Goal: Consume media (video, audio): Consume media (video, audio)

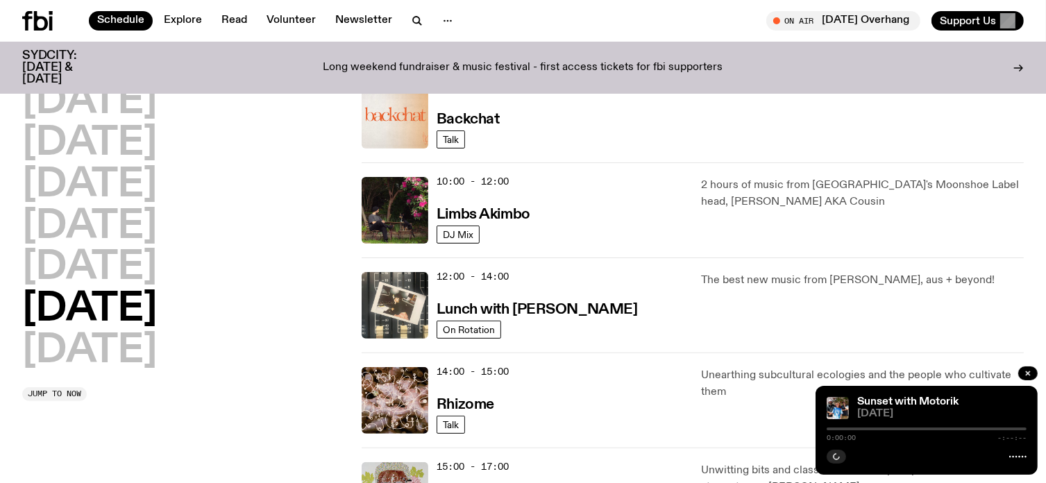
scroll to position [338, 0]
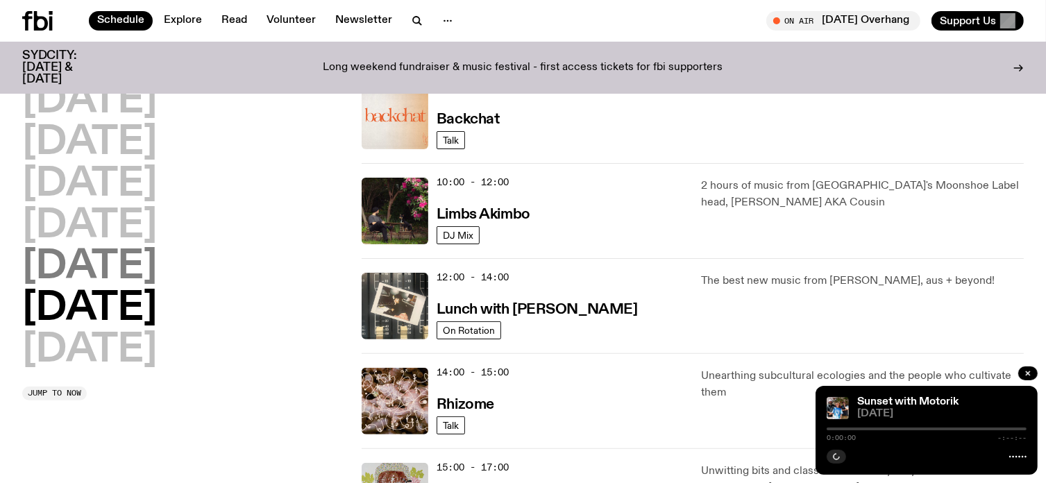
click at [66, 262] on h2 "[DATE]" at bounding box center [89, 267] width 135 height 39
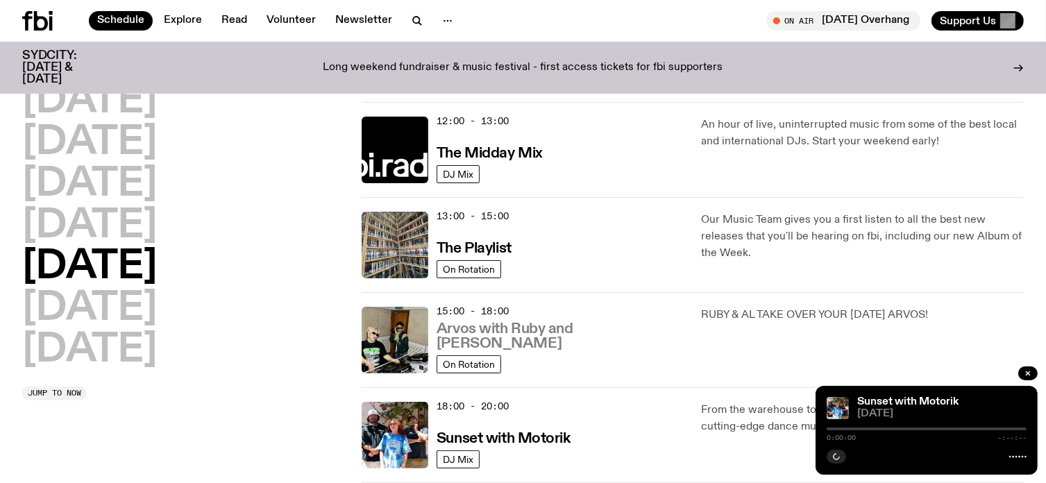
scroll to position [317, 0]
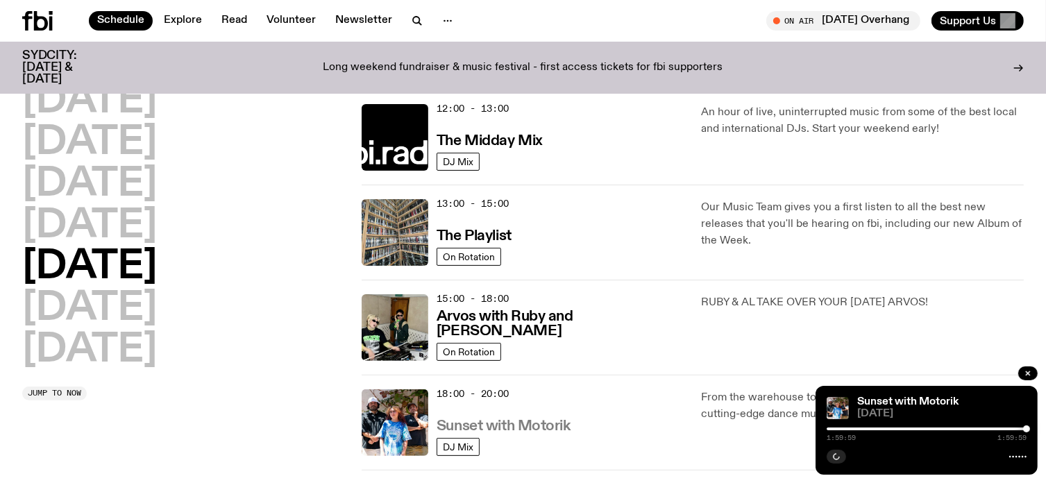
click at [493, 422] on h3 "Sunset with Motorik" at bounding box center [504, 426] width 134 height 15
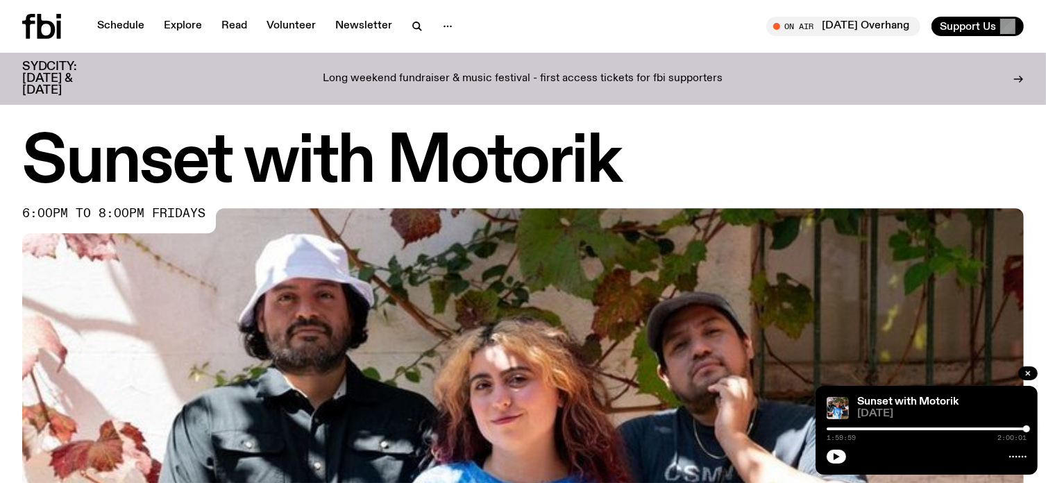
drag, startPoint x: 611, startPoint y: 2, endPoint x: 122, endPoint y: 328, distance: 587.4
click at [122, 328] on img at bounding box center [523, 490] width 1002 height 564
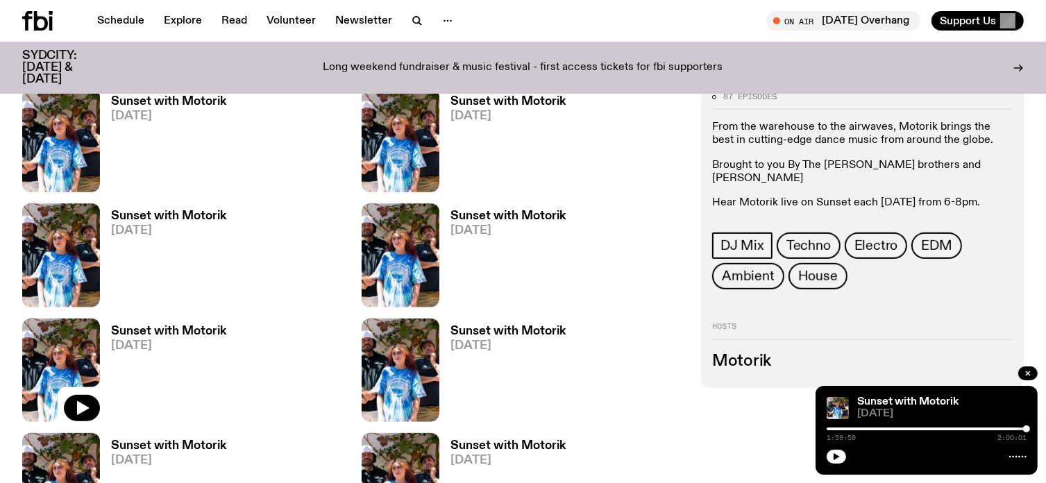
scroll to position [615, 0]
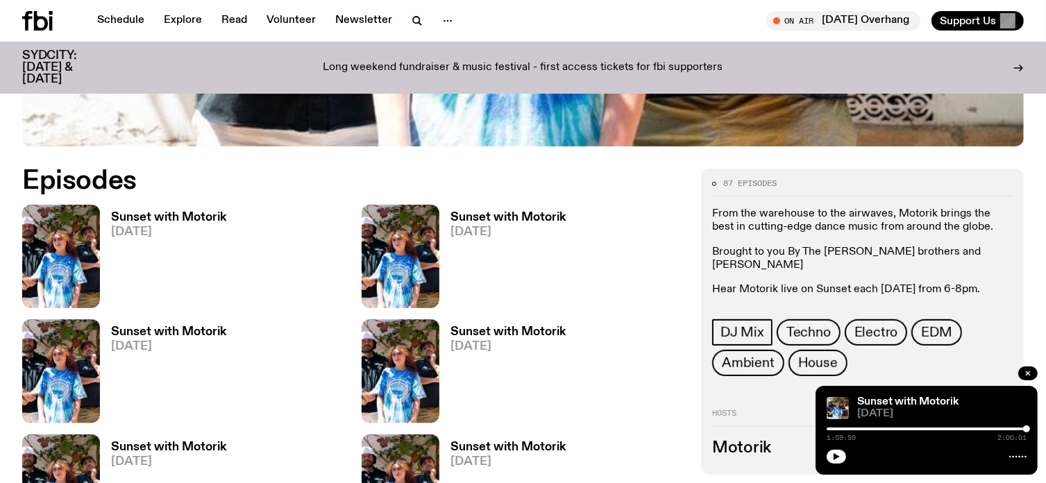
click at [165, 217] on h3 "Sunset with Motorik" at bounding box center [168, 218] width 115 height 12
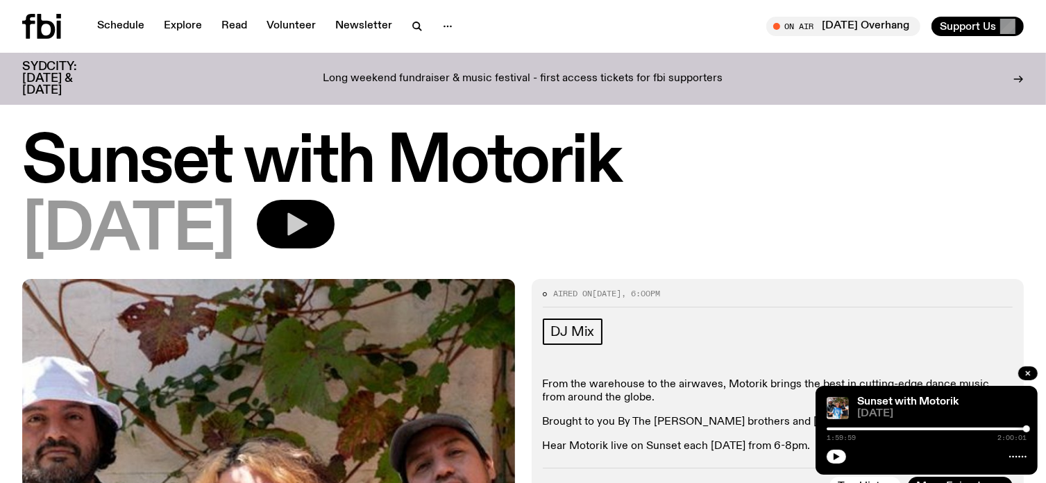
click at [335, 232] on button "button" at bounding box center [296, 224] width 78 height 49
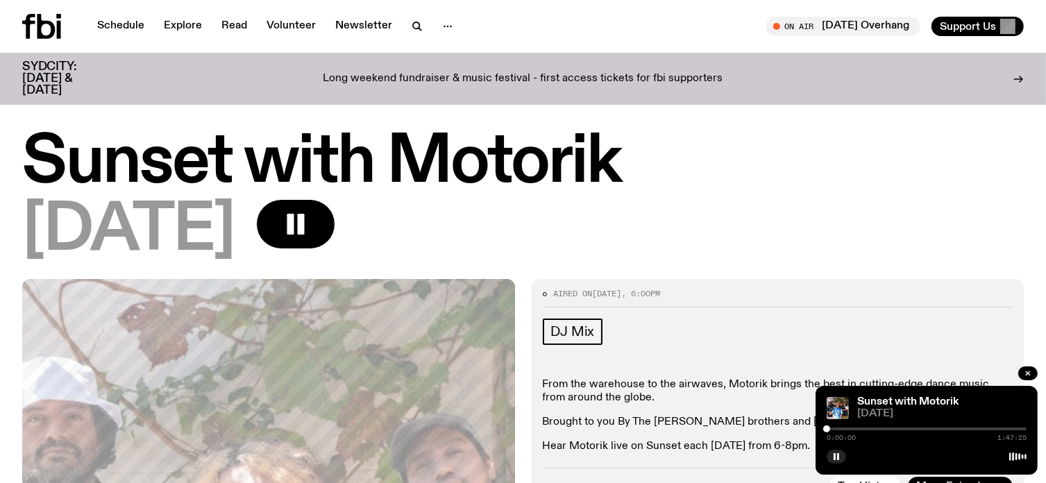
click at [833, 430] on div at bounding box center [927, 429] width 200 height 3
click at [837, 429] on div at bounding box center [927, 429] width 200 height 3
click at [847, 430] on div at bounding box center [927, 429] width 200 height 3
click at [852, 428] on div at bounding box center [927, 429] width 200 height 3
click at [855, 428] on div at bounding box center [854, 429] width 7 height 7
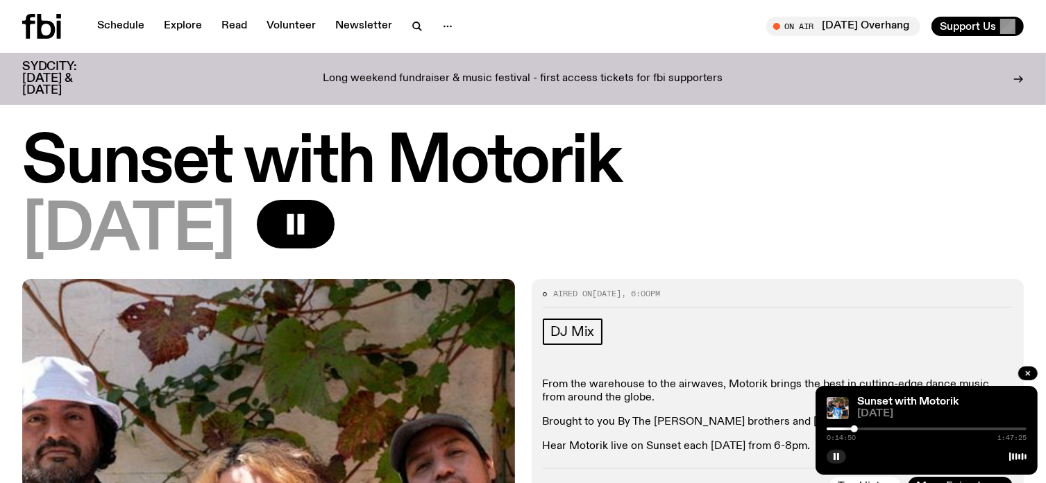
click at [858, 428] on div at bounding box center [854, 429] width 7 height 7
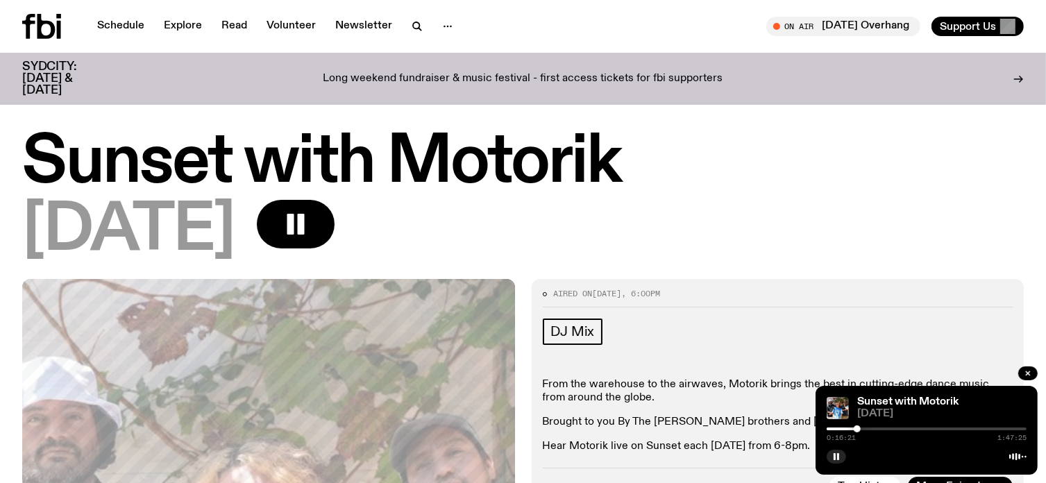
click at [860, 431] on div at bounding box center [857, 429] width 7 height 7
click at [863, 430] on div at bounding box center [927, 429] width 200 height 3
click at [865, 430] on div at bounding box center [863, 429] width 7 height 7
click at [867, 430] on div at bounding box center [864, 429] width 7 height 7
click at [839, 457] on rect "button" at bounding box center [838, 456] width 2 height 7
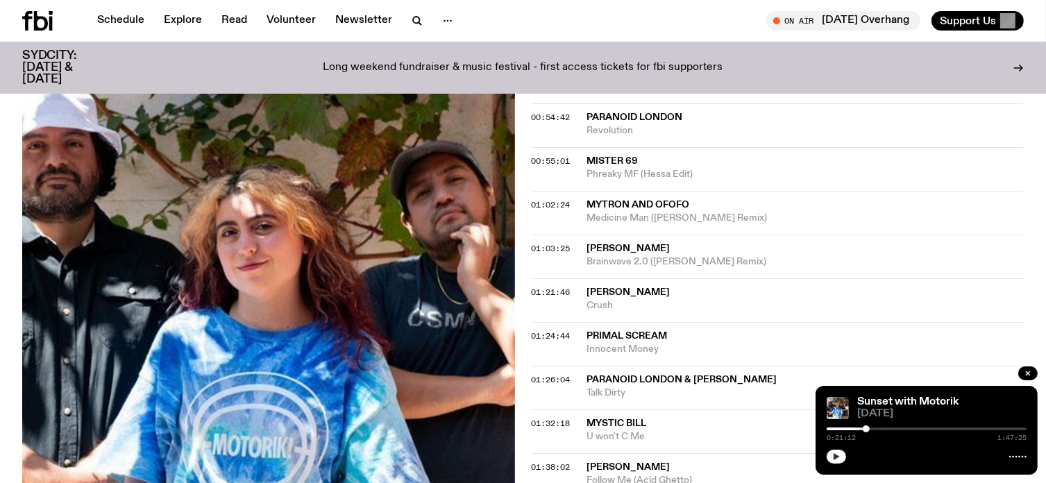
scroll to position [894, 0]
